Goal: Go to known website: Access a specific website the user already knows

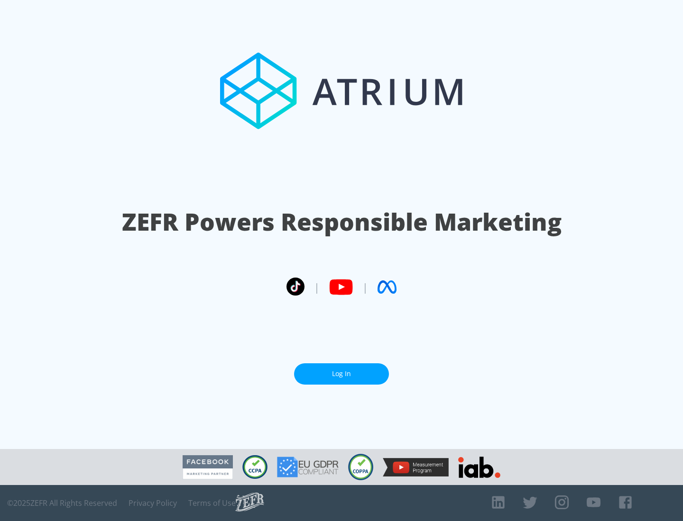
click at [341, 374] on link "Log In" at bounding box center [341, 374] width 95 height 21
